Goal: Task Accomplishment & Management: Manage account settings

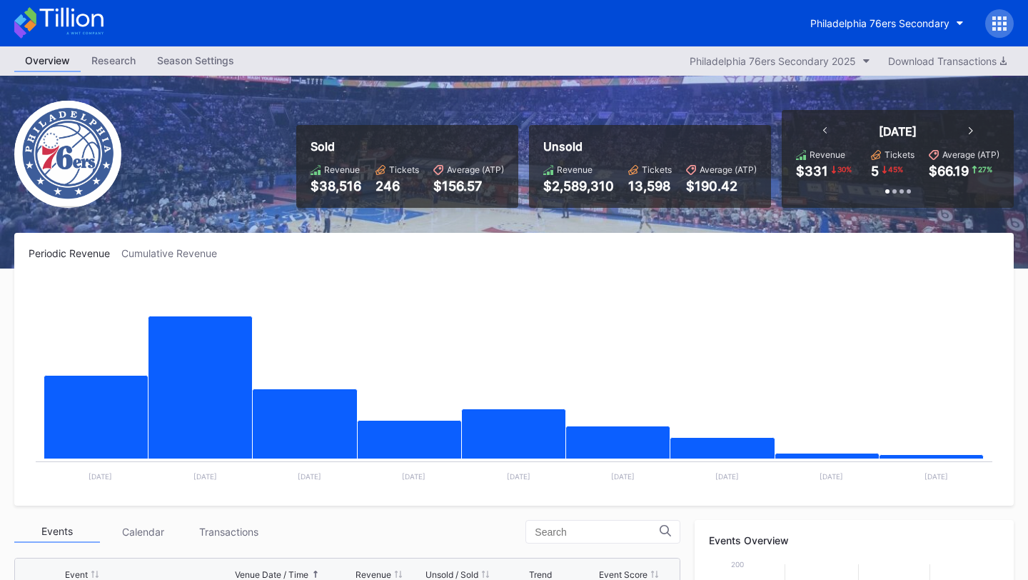
click at [201, 46] on div "Overview Research Season Settings Philadelphia 76ers Secondary 2025 Download Tr…" at bounding box center [514, 60] width 1028 height 29
click at [201, 62] on div "Season Settings" at bounding box center [195, 60] width 99 height 21
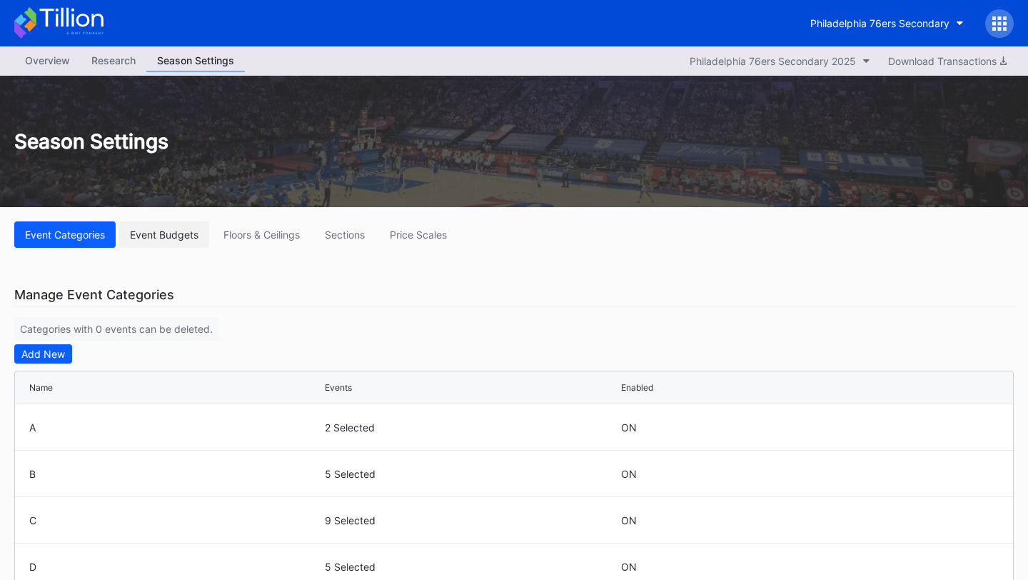
click at [158, 246] on button "Event Budgets" at bounding box center [164, 234] width 90 height 26
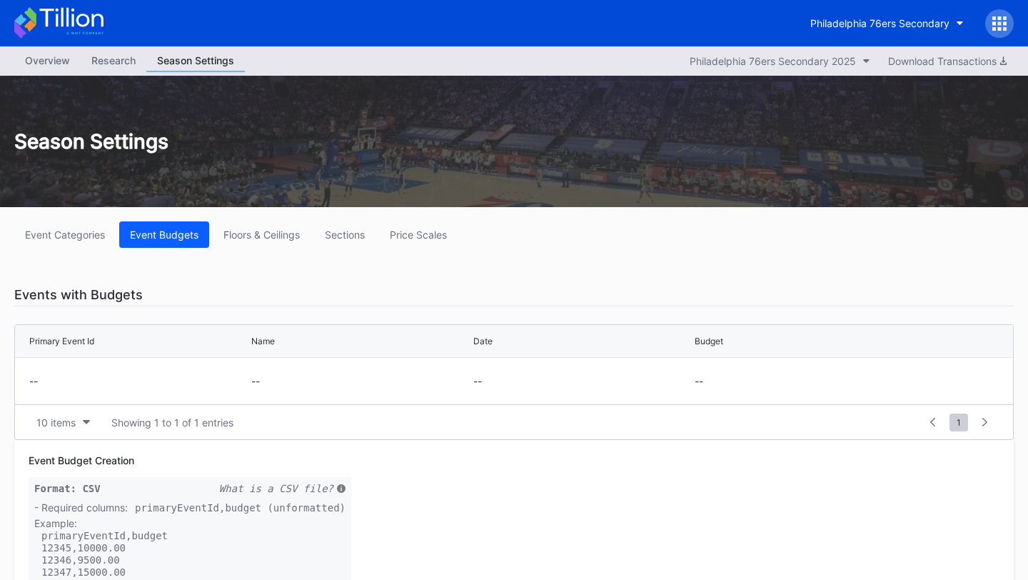
click at [61, 22] on icon at bounding box center [58, 22] width 89 height 31
